Goal: Task Accomplishment & Management: Complete application form

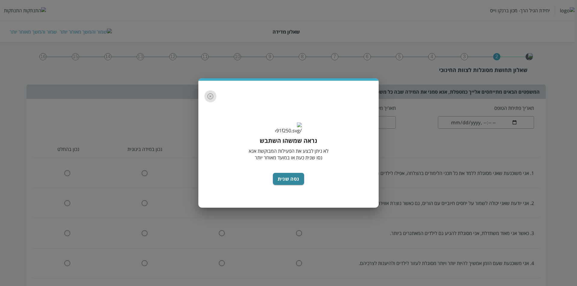
click at [210, 99] on icon "button" at bounding box center [210, 96] width 6 height 6
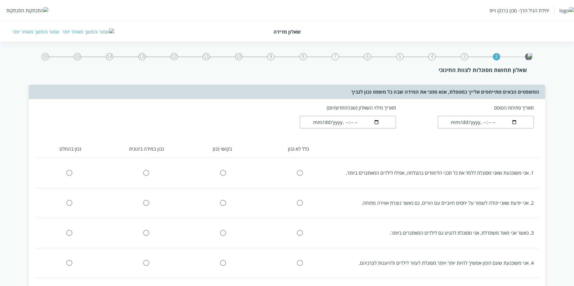
click at [20, 13] on div "התנתקות" at bounding box center [15, 10] width 18 height 7
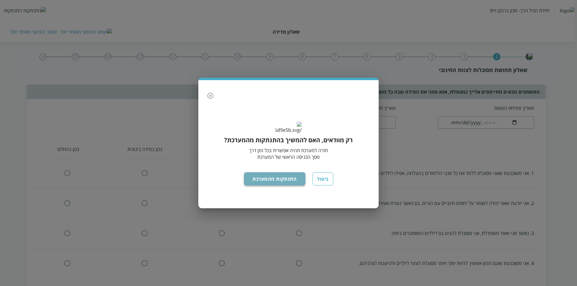
click at [284, 172] on button "התנתקות מהמערכת" at bounding box center [275, 178] width 62 height 13
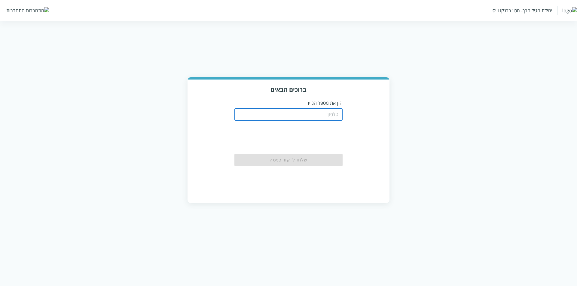
click at [328, 113] on input "tel" at bounding box center [288, 115] width 108 height 12
click at [311, 114] on input "tel" at bounding box center [288, 115] width 108 height 12
type input "0533115537"
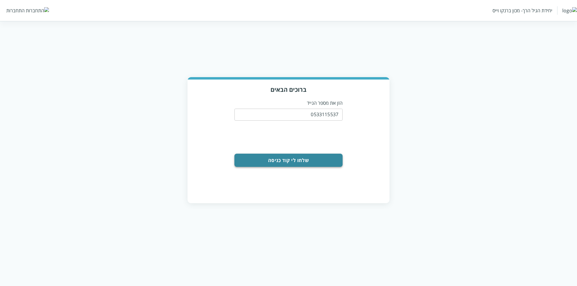
click at [304, 163] on button "שלחו לי קוד כניסה" at bounding box center [288, 160] width 108 height 13
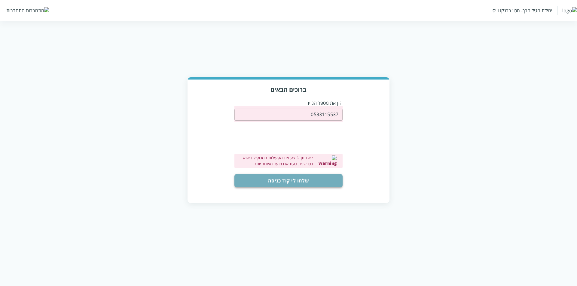
click at [305, 179] on button "שלחו לי קוד כניסה" at bounding box center [288, 180] width 108 height 13
click at [292, 181] on button "שלחו לי קוד כניסה" at bounding box center [288, 180] width 108 height 13
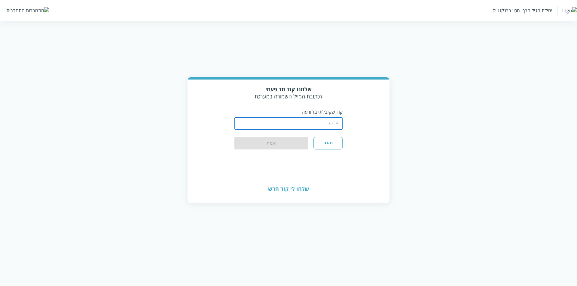
click at [306, 120] on input "string" at bounding box center [288, 124] width 108 height 12
type input "1234"
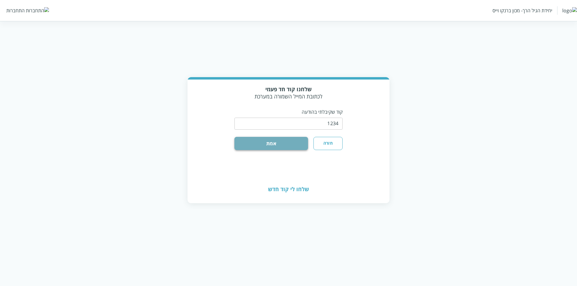
click at [291, 142] on button "אמת" at bounding box center [271, 143] width 74 height 13
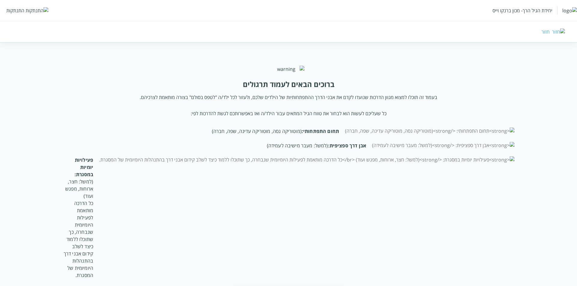
click at [19, 9] on div "התנתקות" at bounding box center [15, 10] width 18 height 7
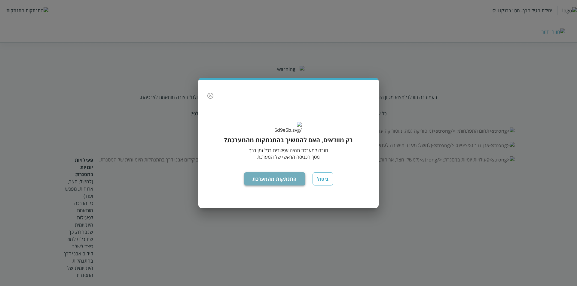
click at [274, 186] on button "התנתקות מהמערכת" at bounding box center [275, 178] width 62 height 13
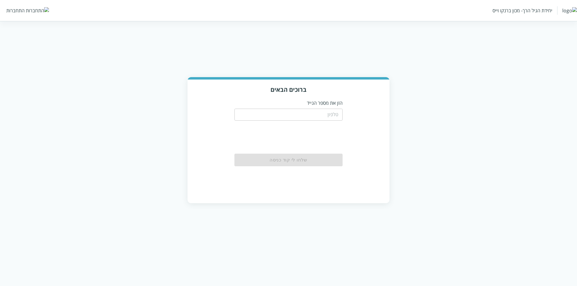
click at [333, 118] on input "tel" at bounding box center [288, 115] width 108 height 12
type input "0533115537"
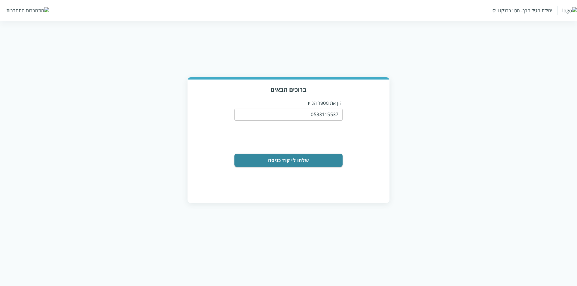
click at [300, 161] on button "שלחו לי קוד כניסה" at bounding box center [288, 160] width 108 height 13
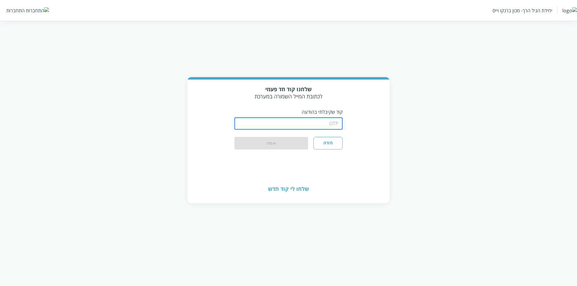
drag, startPoint x: 302, startPoint y: 120, endPoint x: 299, endPoint y: 126, distance: 6.9
click at [301, 121] on input "string" at bounding box center [288, 124] width 108 height 12
type input "1234"
click at [291, 145] on button "אמת" at bounding box center [271, 143] width 74 height 13
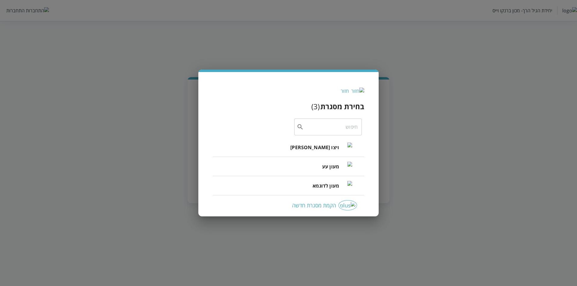
click at [316, 159] on li "מעון עע" at bounding box center [288, 166] width 151 height 19
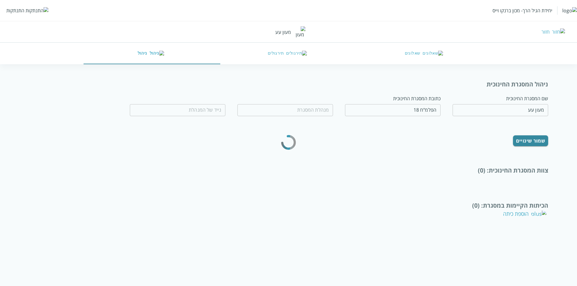
click at [412, 47] on button "שאלונים" at bounding box center [424, 54] width 136 height 22
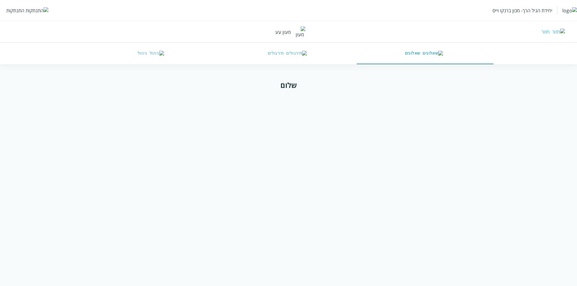
click at [268, 34] on div "יחידת הגיל הרך- מכון [PERSON_NAME] התנתקות חזור מעון עע שאלונים תירגולים ניהול" at bounding box center [288, 32] width 577 height 64
click at [271, 34] on img at bounding box center [271, 34] width 0 height 0
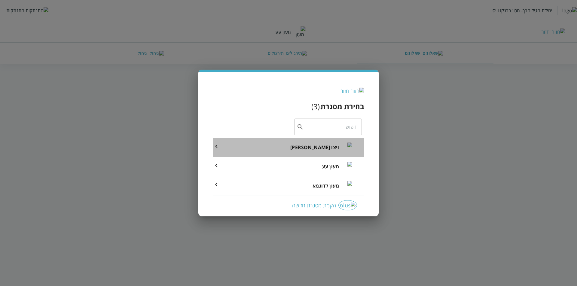
click at [317, 144] on div "ויצו [PERSON_NAME]" at bounding box center [321, 148] width 62 height 26
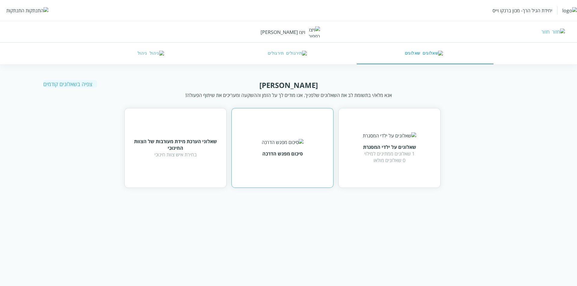
click at [279, 148] on div "סיכום מפגש הדרכה" at bounding box center [283, 148] width 42 height 18
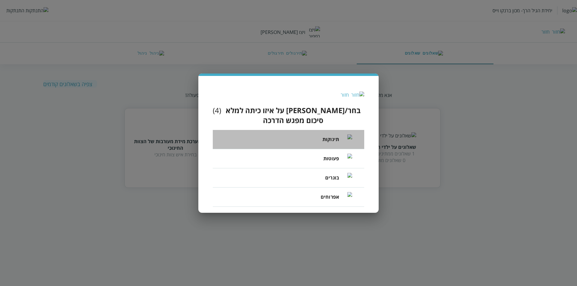
click at [313, 134] on li "תינוקות" at bounding box center [288, 139] width 151 height 19
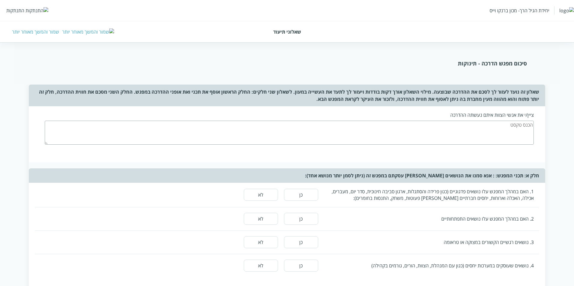
click at [465, 95] on div "שאלון זה נועד לעזור לך לסכם את ההדרכה שבוצעה. מילוי השאלון אורך דקות בודדות ויע…" at bounding box center [287, 96] width 517 height 22
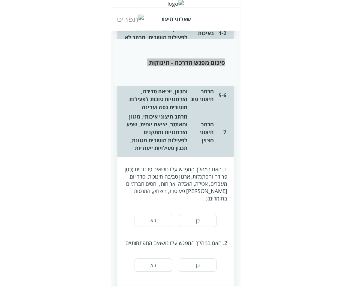
scroll to position [361, 0]
